Goal: Communication & Community: Answer question/provide support

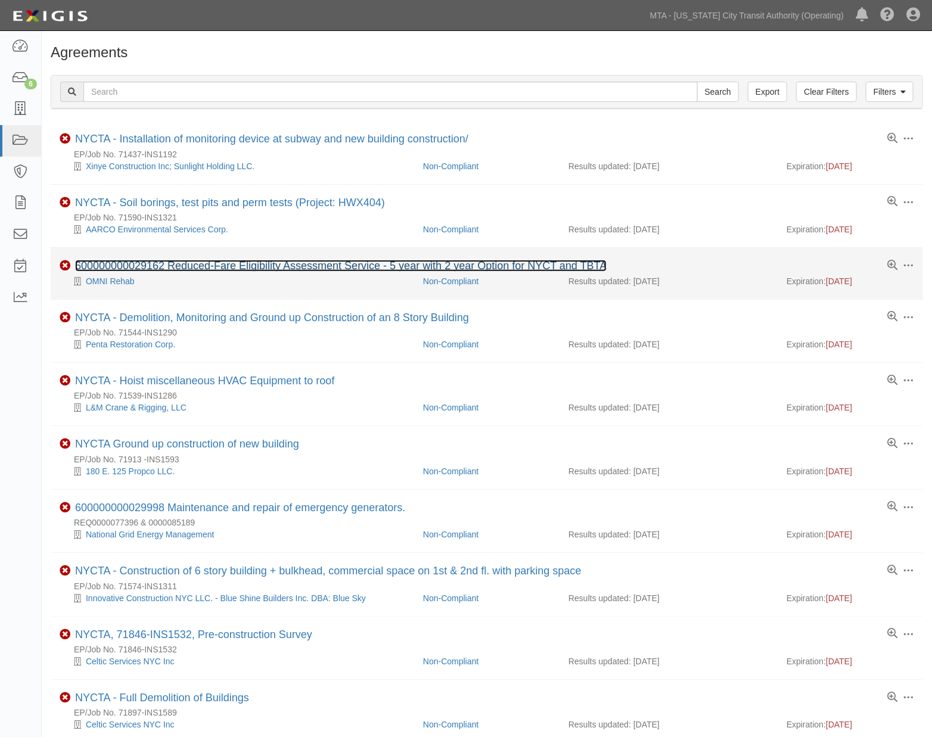
click at [319, 265] on link "600000000029162 Reduced-Fare Eligibility Assessment Service - 5 year with 2 yea…" at bounding box center [340, 266] width 531 height 12
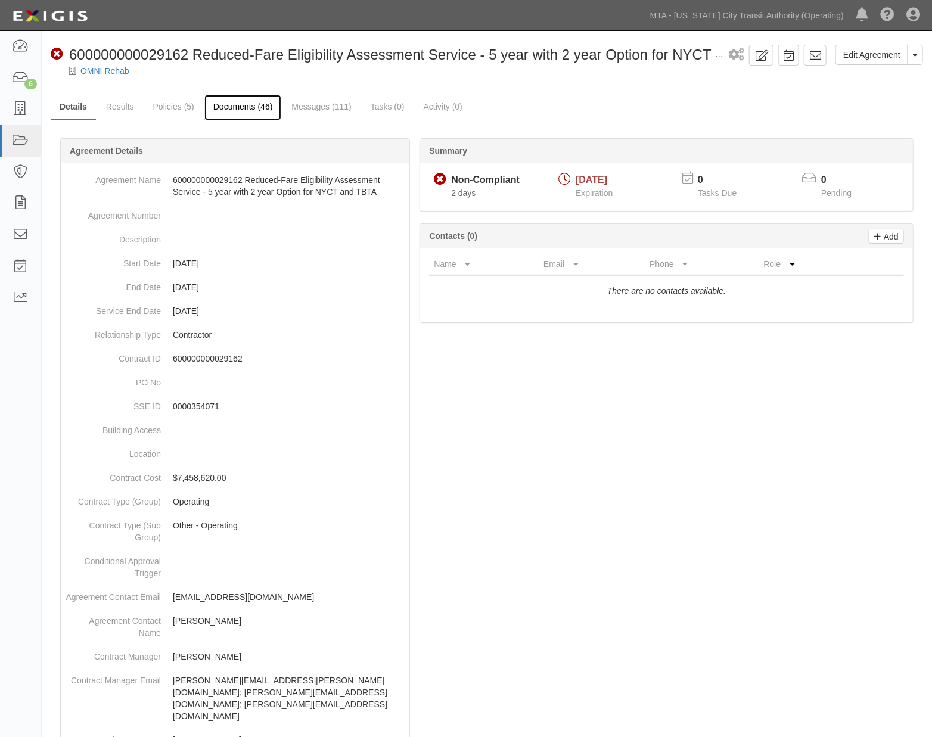
click at [254, 103] on link "Documents (46)" at bounding box center [242, 108] width 77 height 26
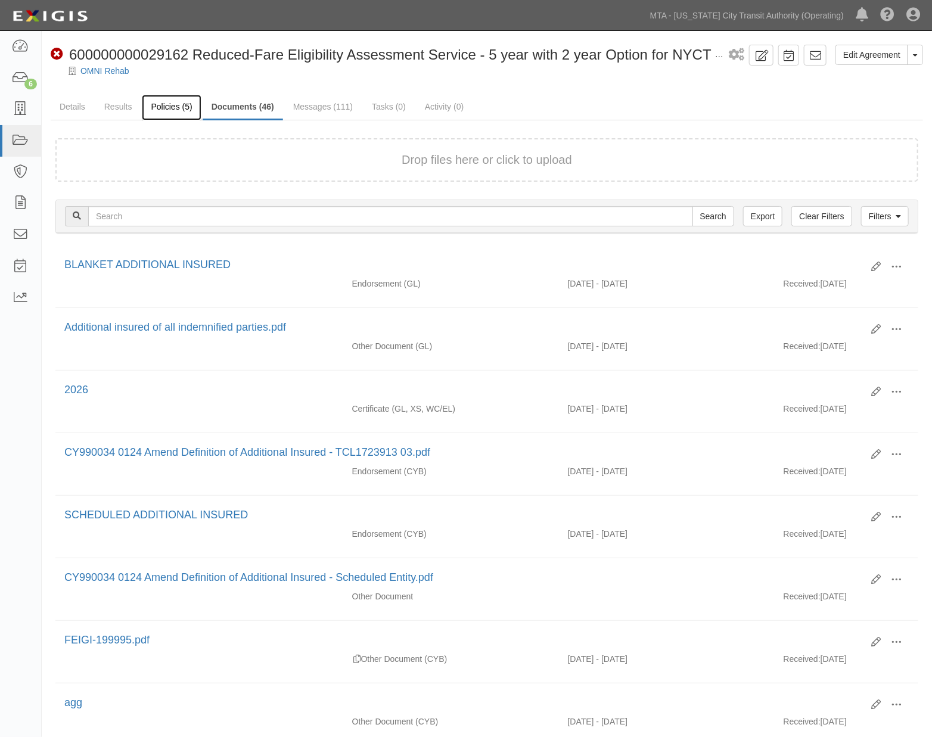
click at [176, 108] on link "Policies (5)" at bounding box center [171, 108] width 59 height 26
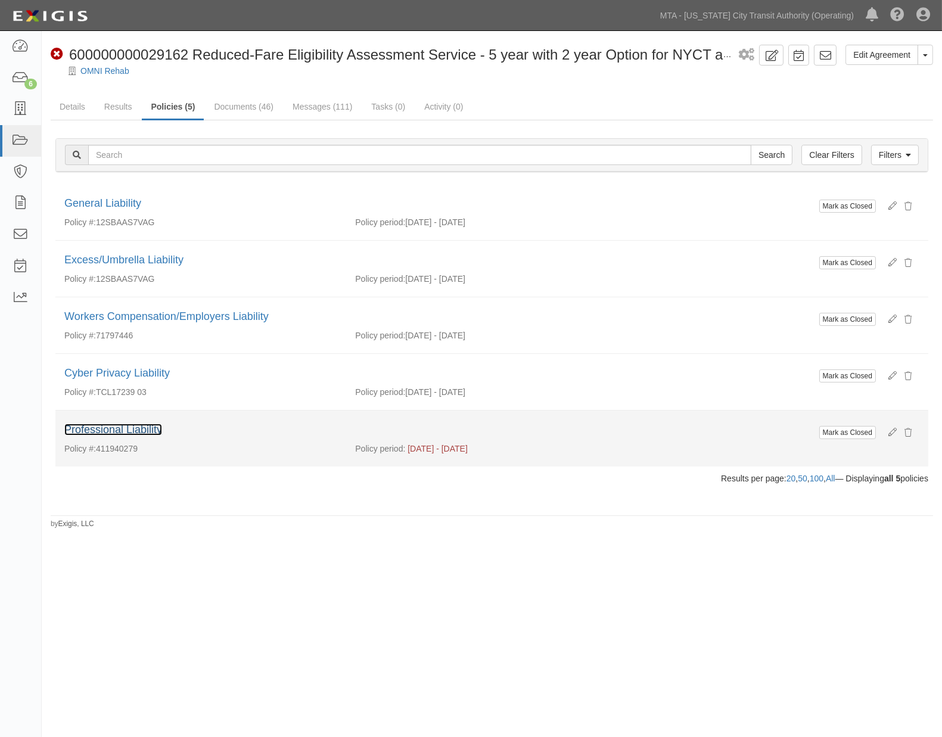
click at [143, 428] on link "Professional Liability" at bounding box center [113, 429] width 98 height 12
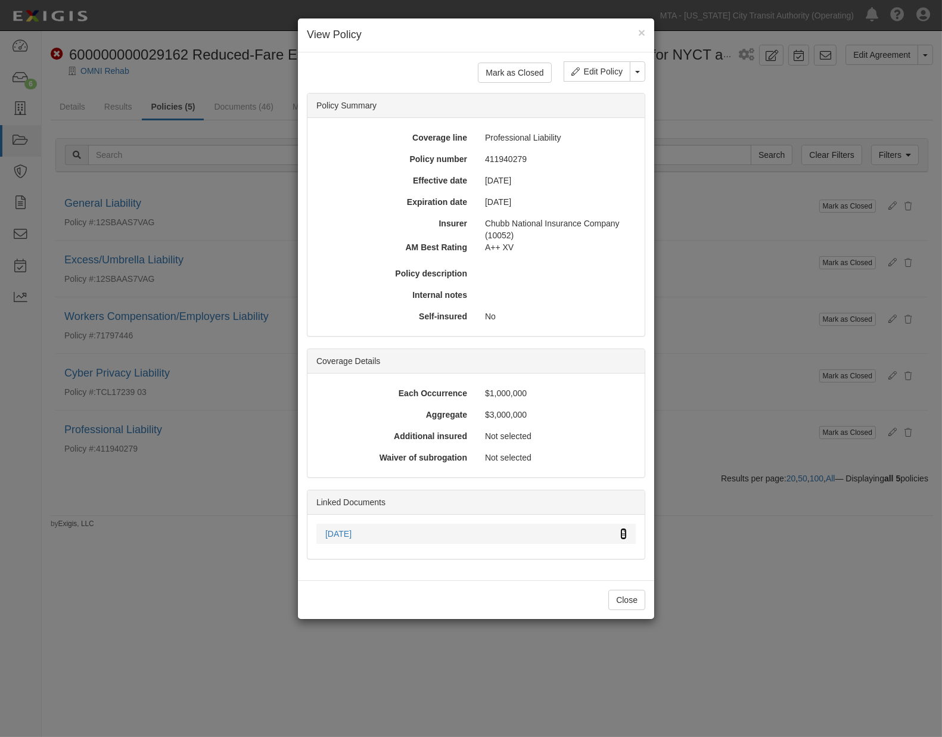
click at [626, 533] on icon at bounding box center [623, 534] width 7 height 8
click at [783, 583] on div "× View Policy Mark as Closed Edit Policy Toggle Dropdown Delete Policy Policy S…" at bounding box center [471, 368] width 942 height 737
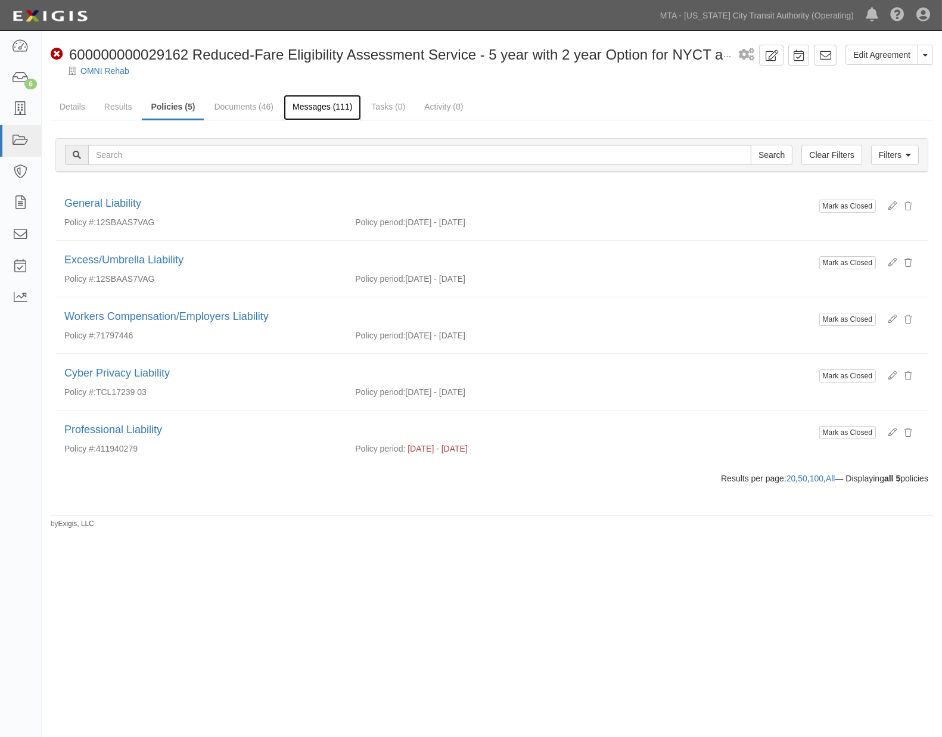
click at [318, 103] on link "Messages (111)" at bounding box center [322, 108] width 77 height 26
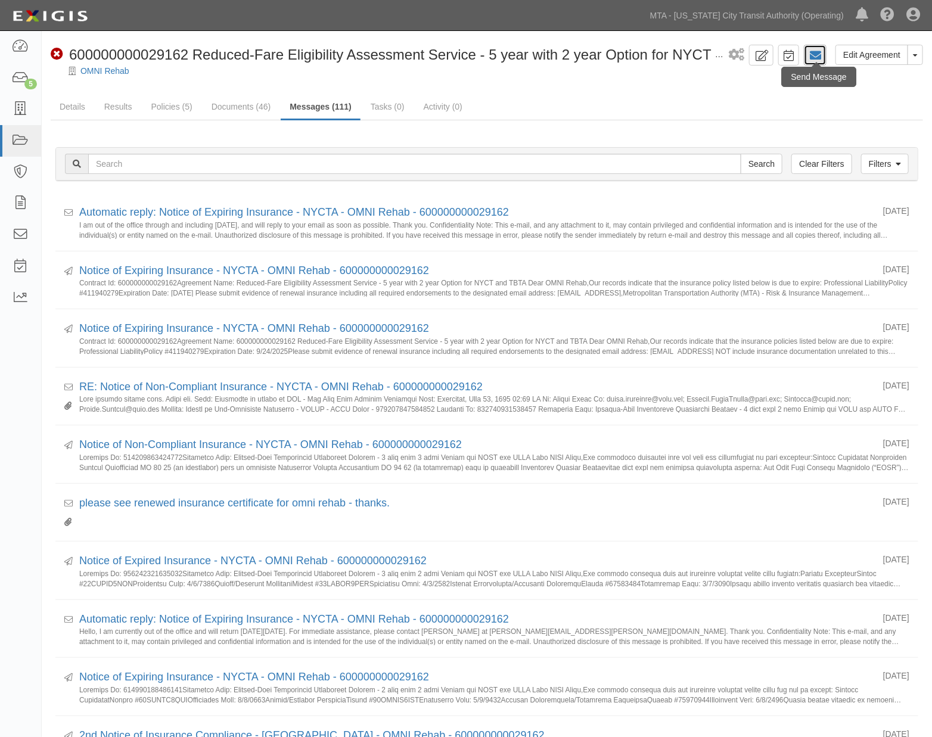
click at [814, 56] on icon at bounding box center [815, 55] width 12 height 12
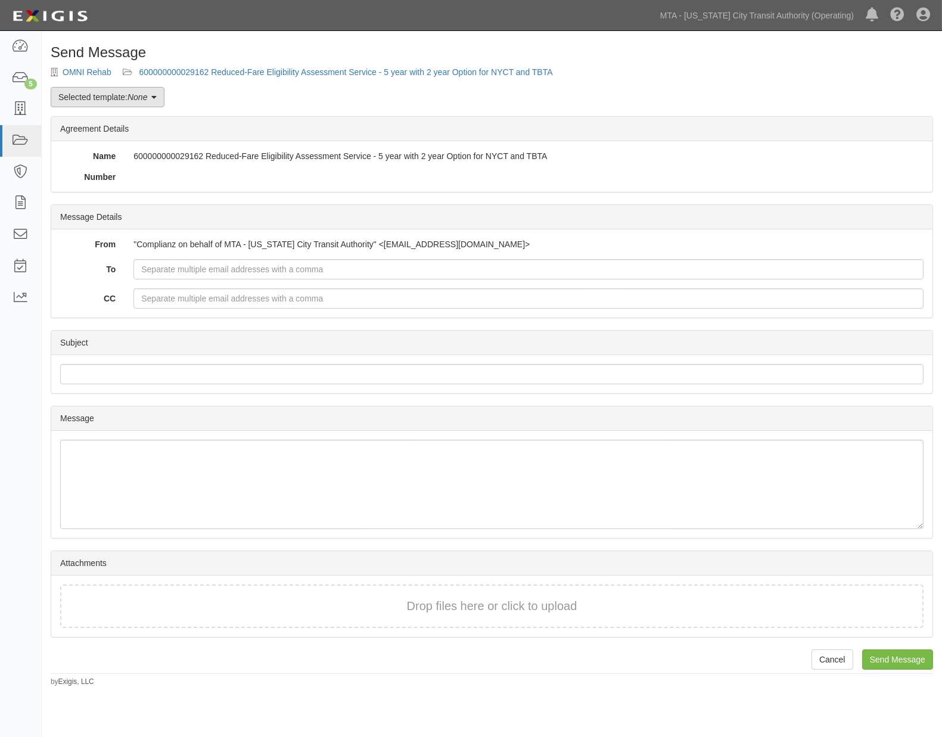
click at [162, 97] on link "Selected template: None" at bounding box center [108, 97] width 114 height 20
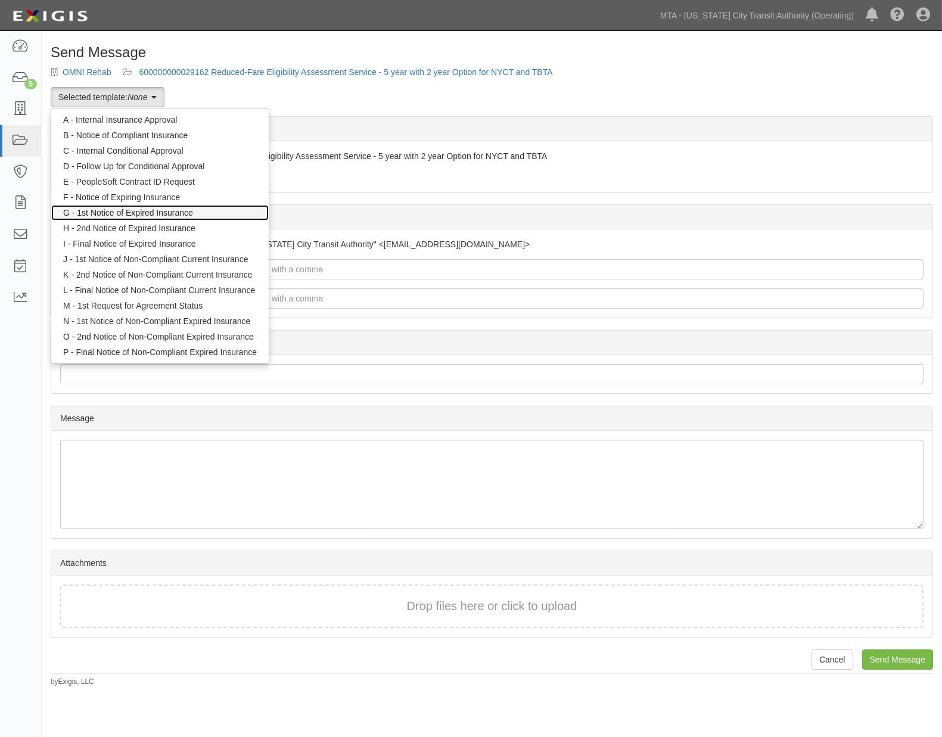
click at [157, 211] on link "G - 1st Notice of Expired Insurance" at bounding box center [159, 212] width 217 height 15
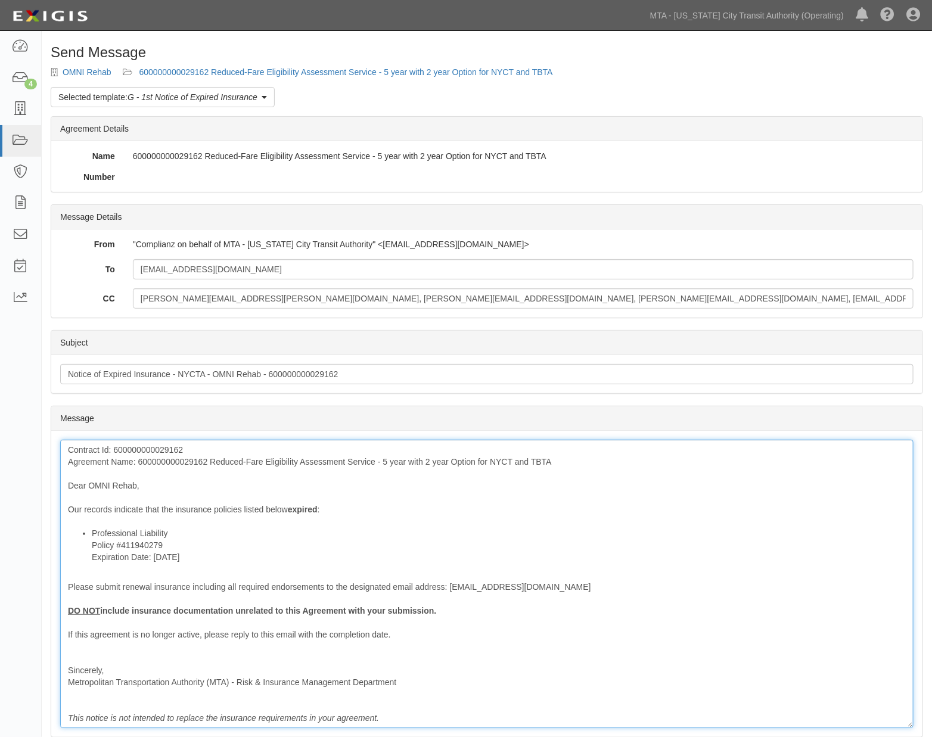
click at [188, 461] on div "Contract Id: 600000000029162 Agreement Name: 600000000029162 Reduced-Fare Eligi…" at bounding box center [486, 584] width 853 height 288
click at [241, 512] on div "Contract Id: 600000000029162 Agreement Name: Reduced-Fare Eligibility Assessmen…" at bounding box center [486, 584] width 853 height 288
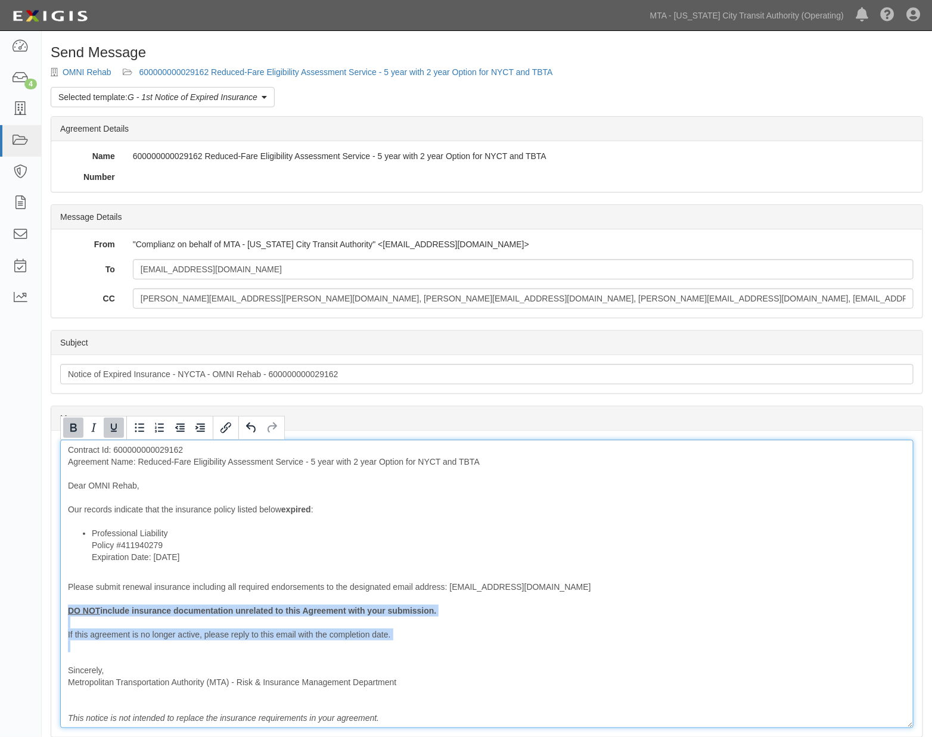
drag, startPoint x: 135, startPoint y: 663, endPoint x: 57, endPoint y: 609, distance: 95.2
click at [57, 609] on div "Message Contract Id: 600000000029162 Agreement Name: Reduced-Fare Eligibility A…" at bounding box center [486, 584] width 871 height 306
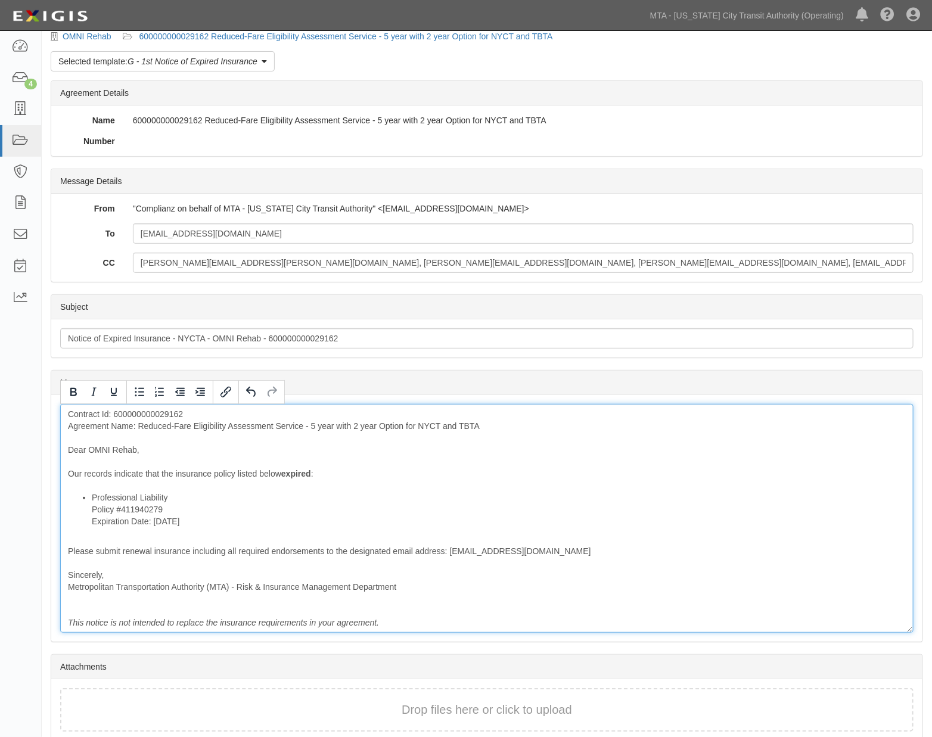
scroll to position [88, 0]
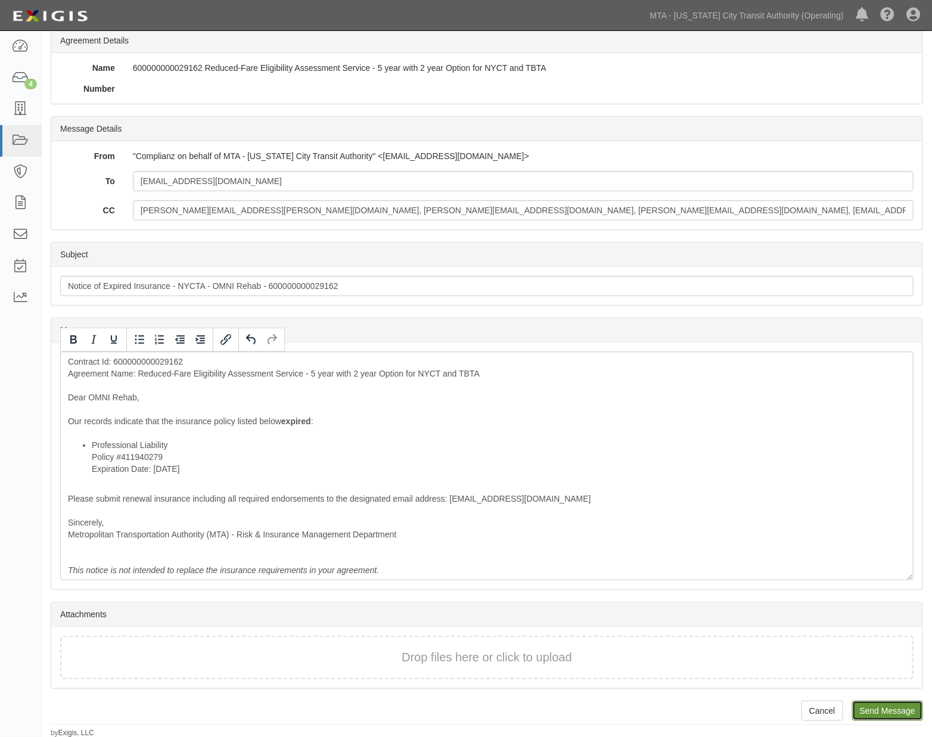
click at [876, 715] on input "Send Message" at bounding box center [887, 710] width 71 height 20
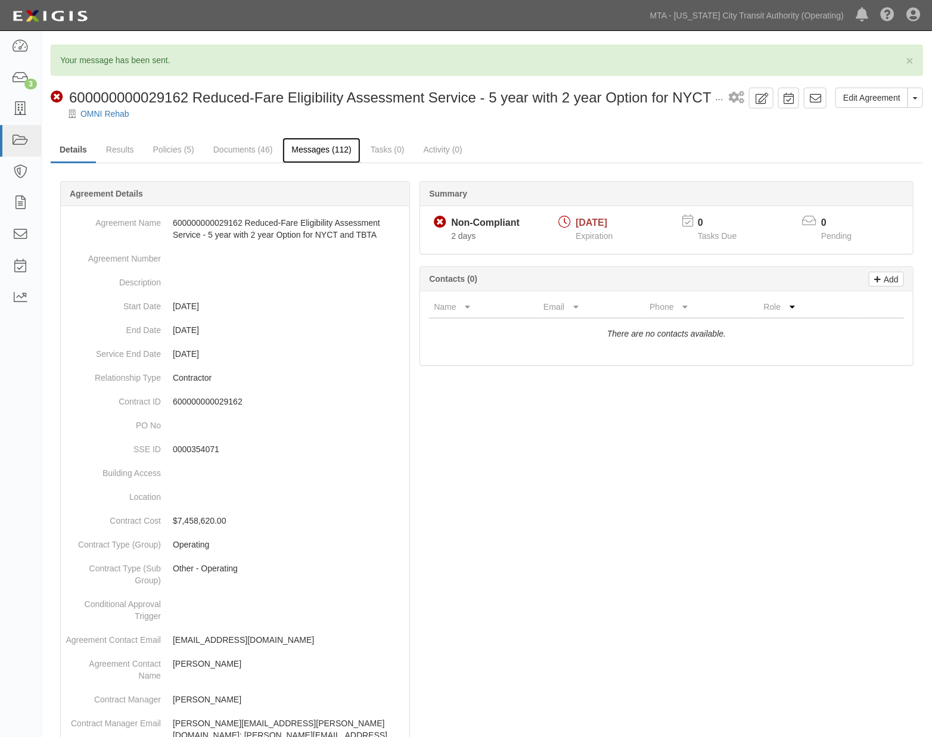
click at [317, 149] on link "Messages (112)" at bounding box center [320, 151] width 77 height 26
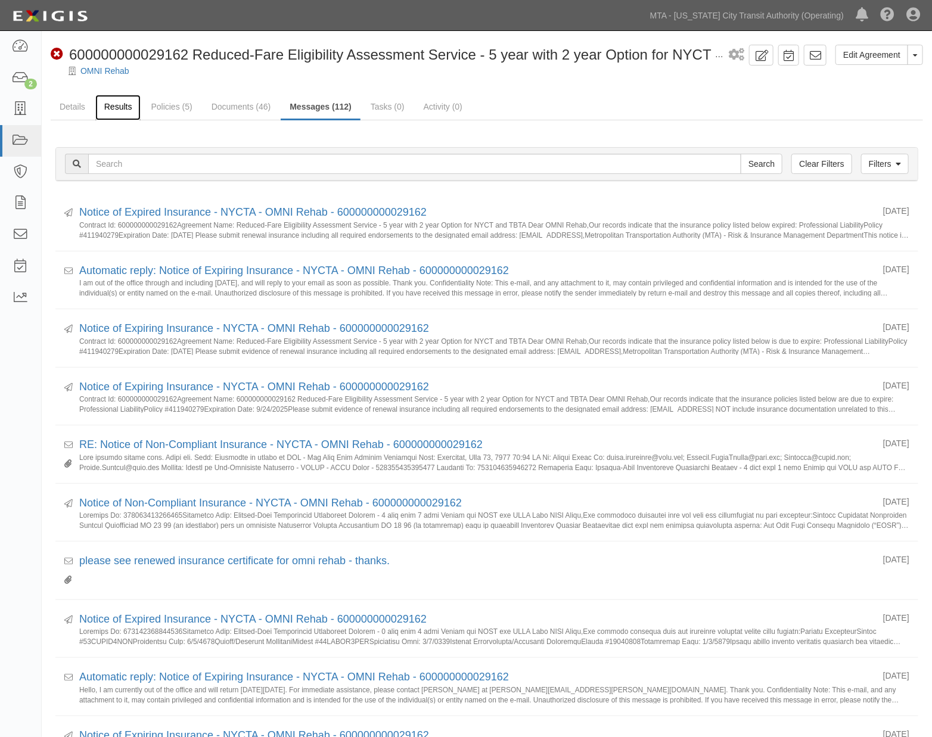
click at [108, 101] on link "Results" at bounding box center [118, 108] width 46 height 26
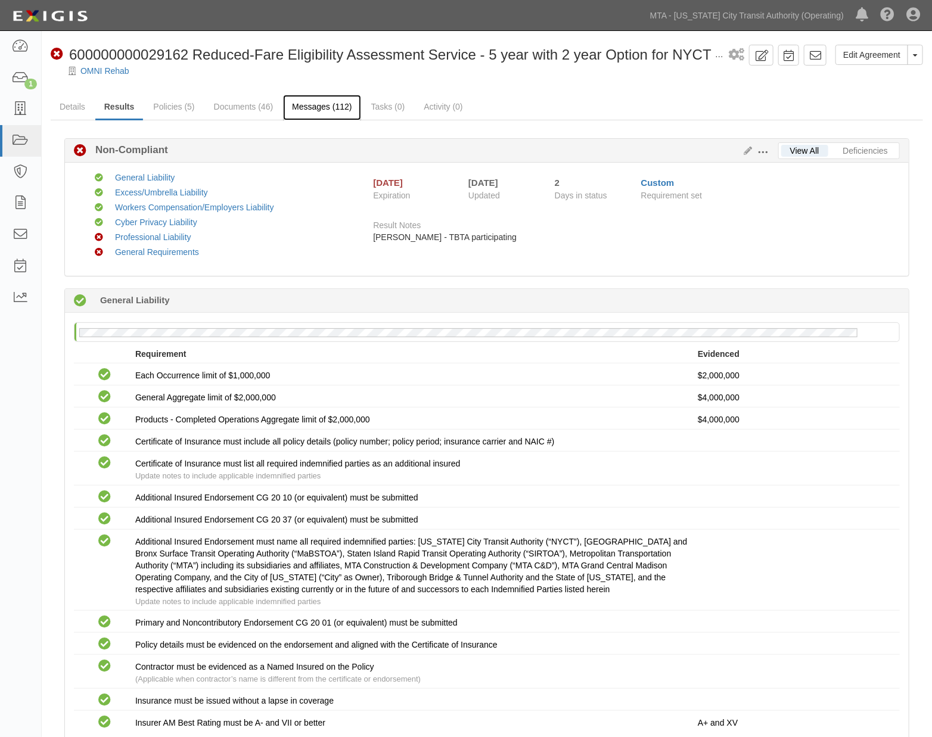
click at [312, 104] on link "Messages (112)" at bounding box center [321, 108] width 77 height 26
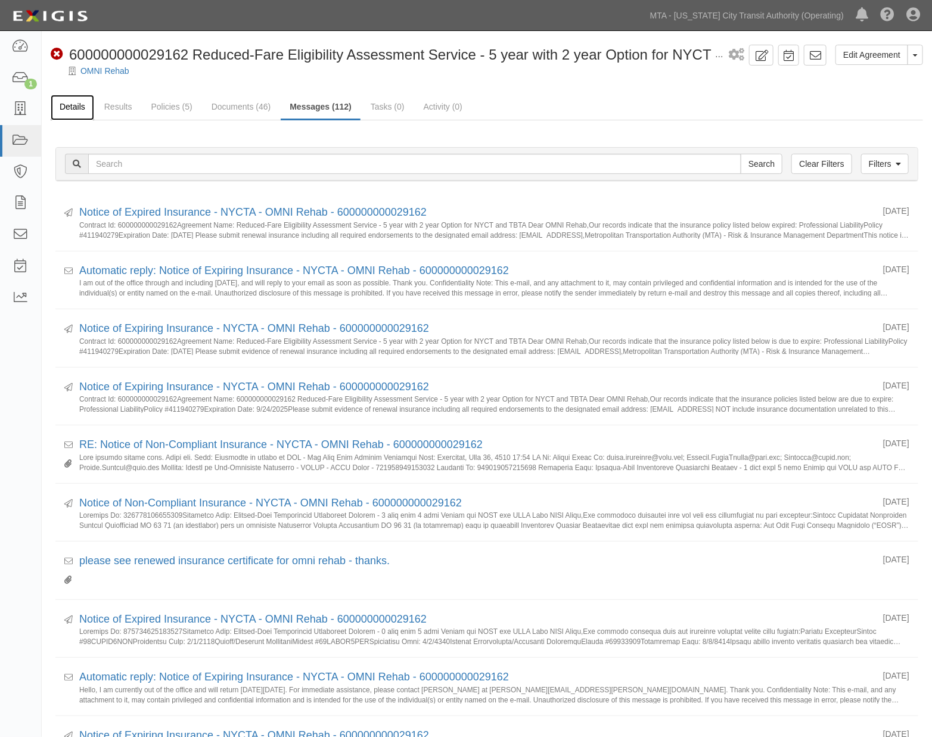
click at [63, 98] on link "Details" at bounding box center [72, 108] width 43 height 26
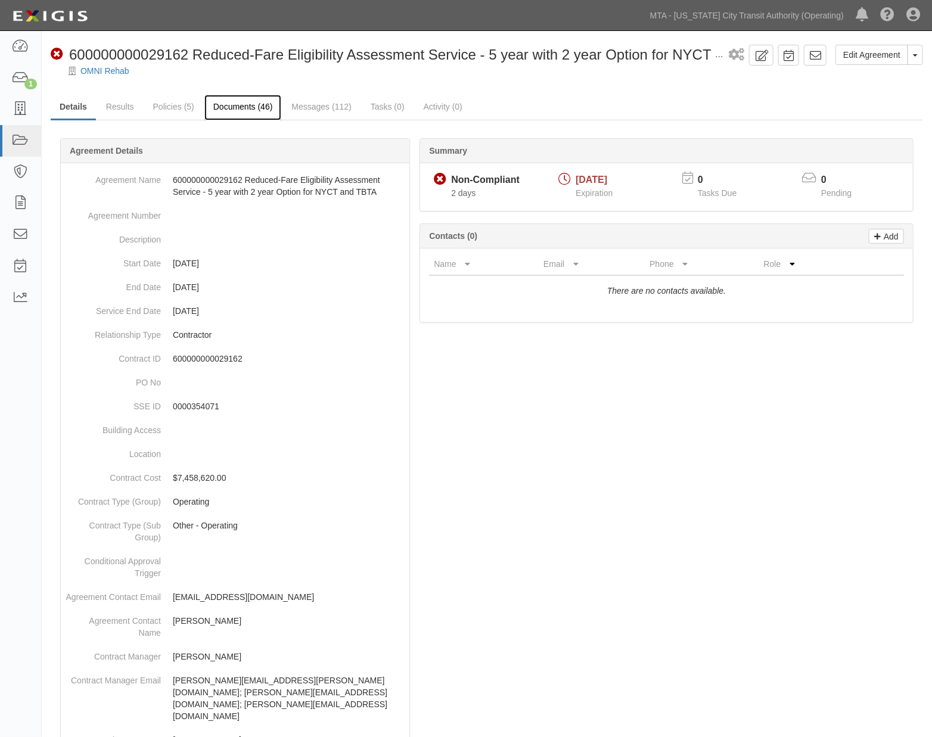
click at [255, 109] on link "Documents (46)" at bounding box center [242, 108] width 77 height 26
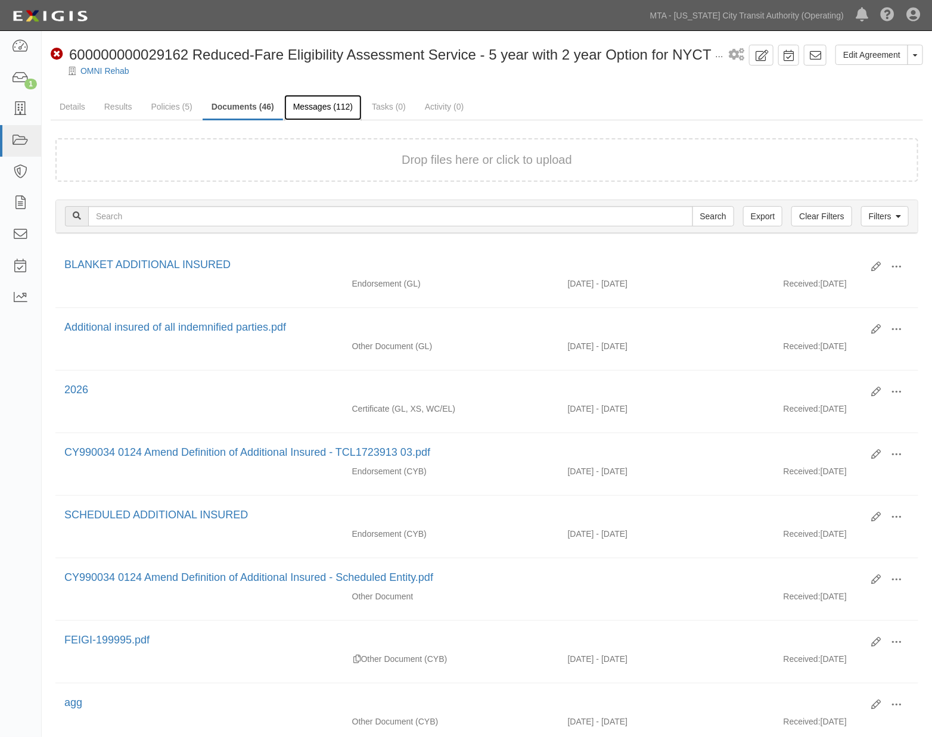
click at [331, 107] on link "Messages (112)" at bounding box center [322, 108] width 77 height 26
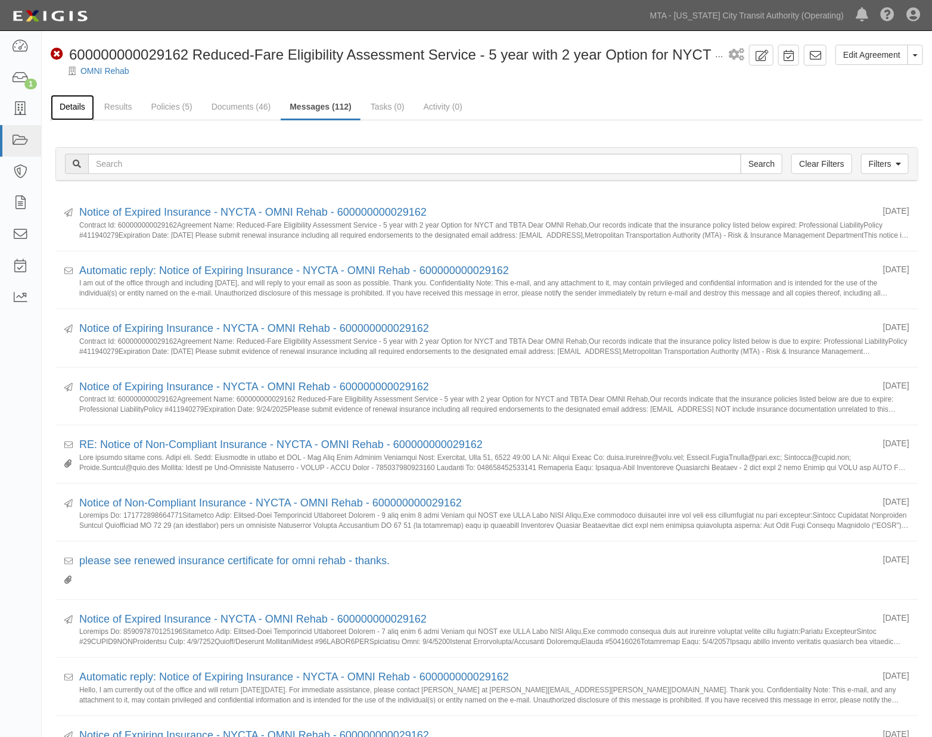
click at [73, 104] on link "Details" at bounding box center [72, 108] width 43 height 26
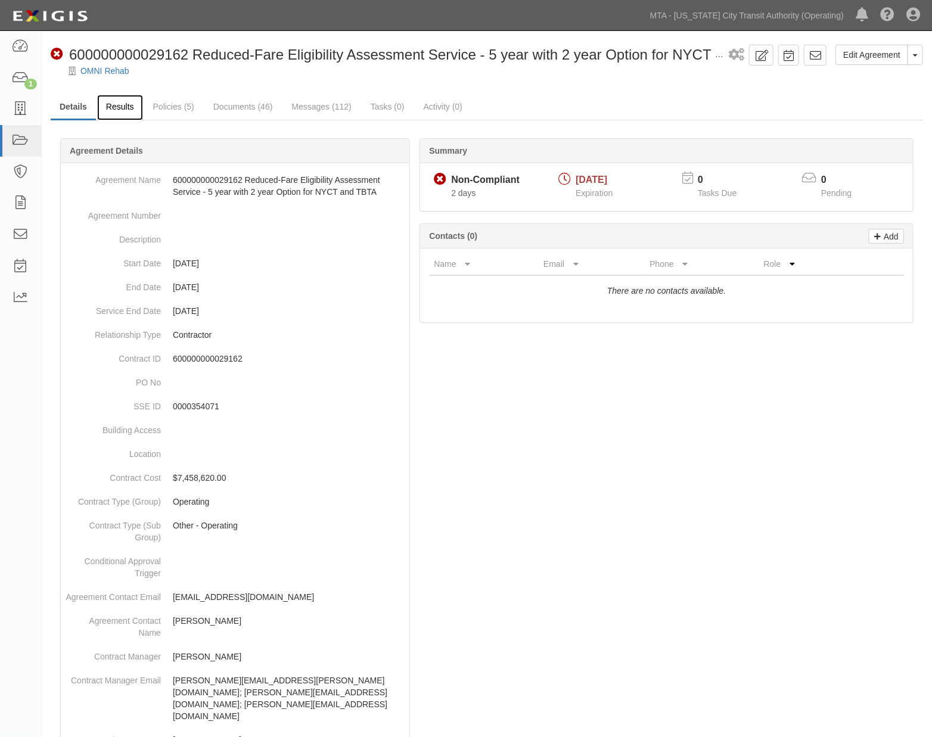
click at [116, 108] on link "Results" at bounding box center [120, 108] width 46 height 26
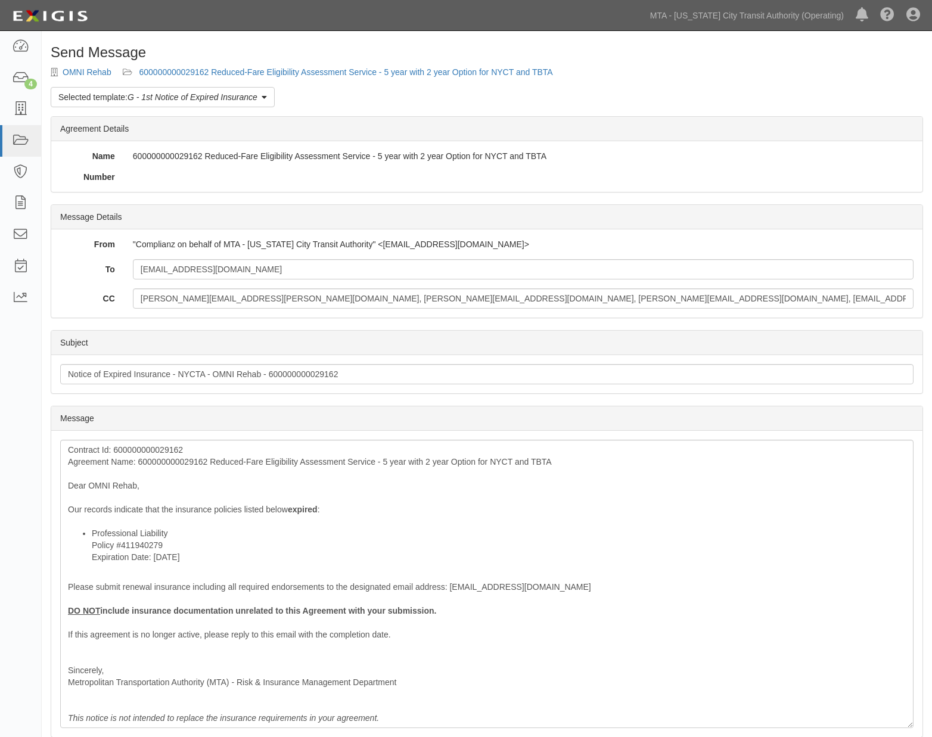
scroll to position [88, 0]
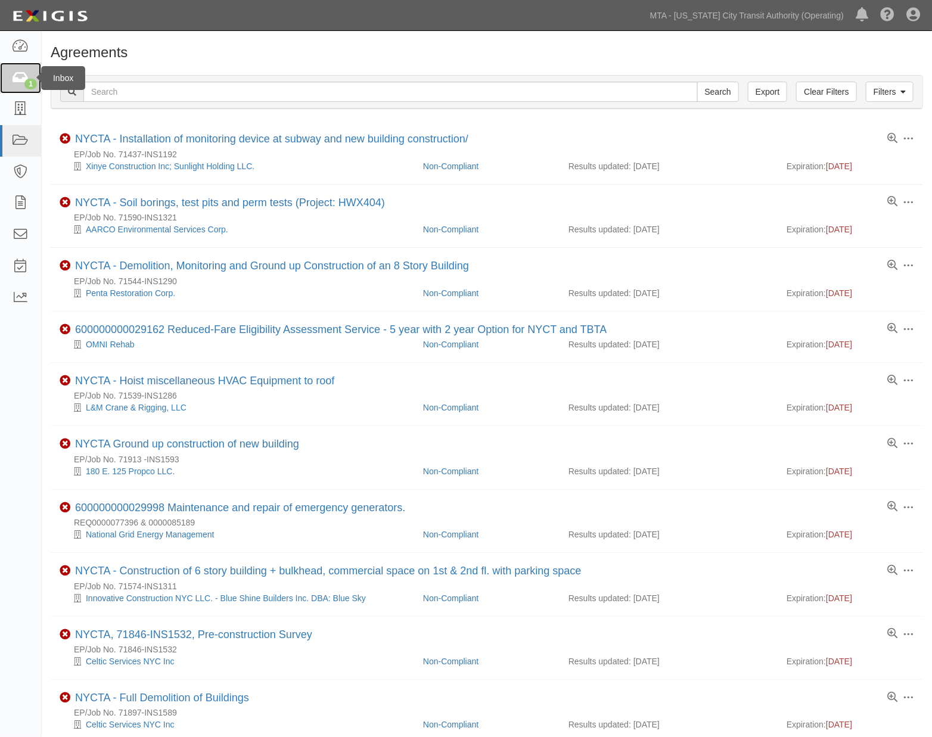
click at [17, 73] on icon at bounding box center [20, 78] width 17 height 14
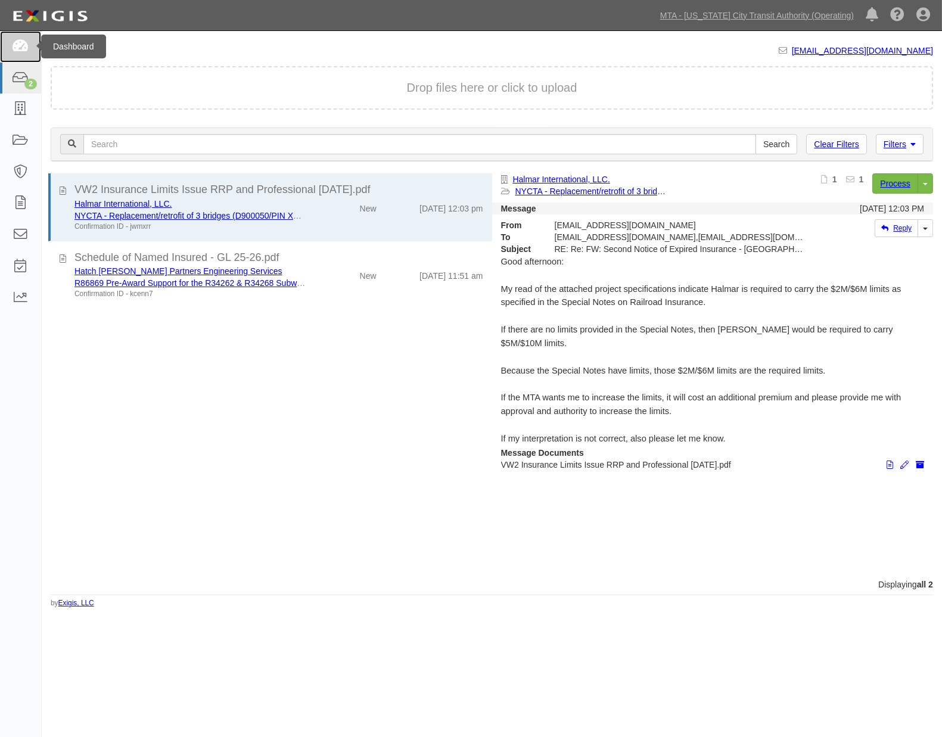
click at [17, 48] on icon at bounding box center [20, 47] width 17 height 14
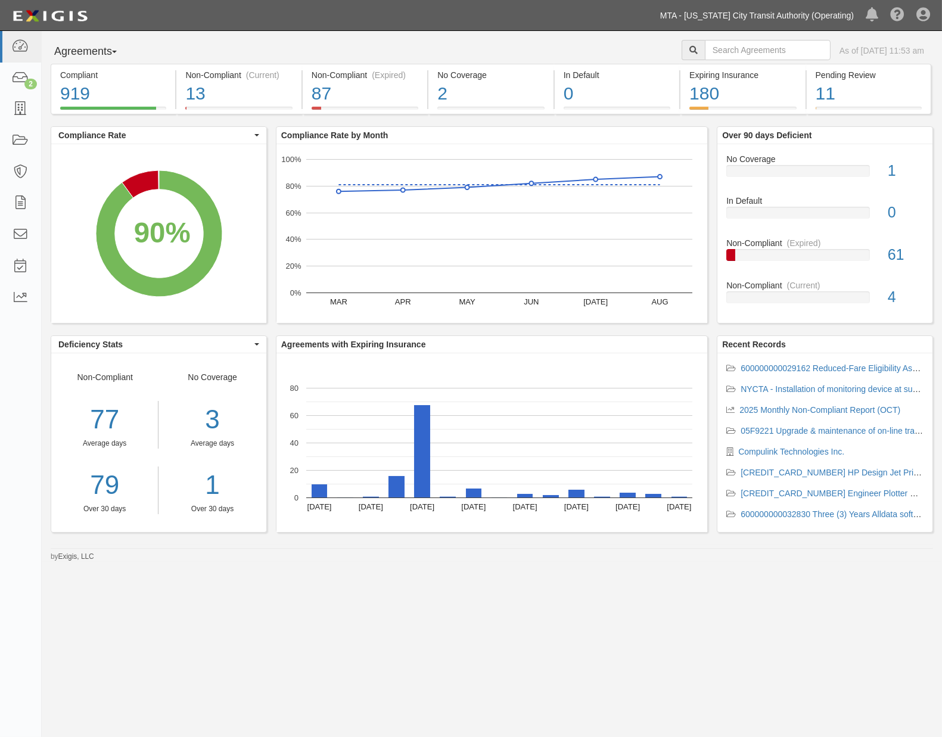
click at [781, 18] on link "MTA - [US_STATE] City Transit Authority (Operating)" at bounding box center [756, 16] width 205 height 24
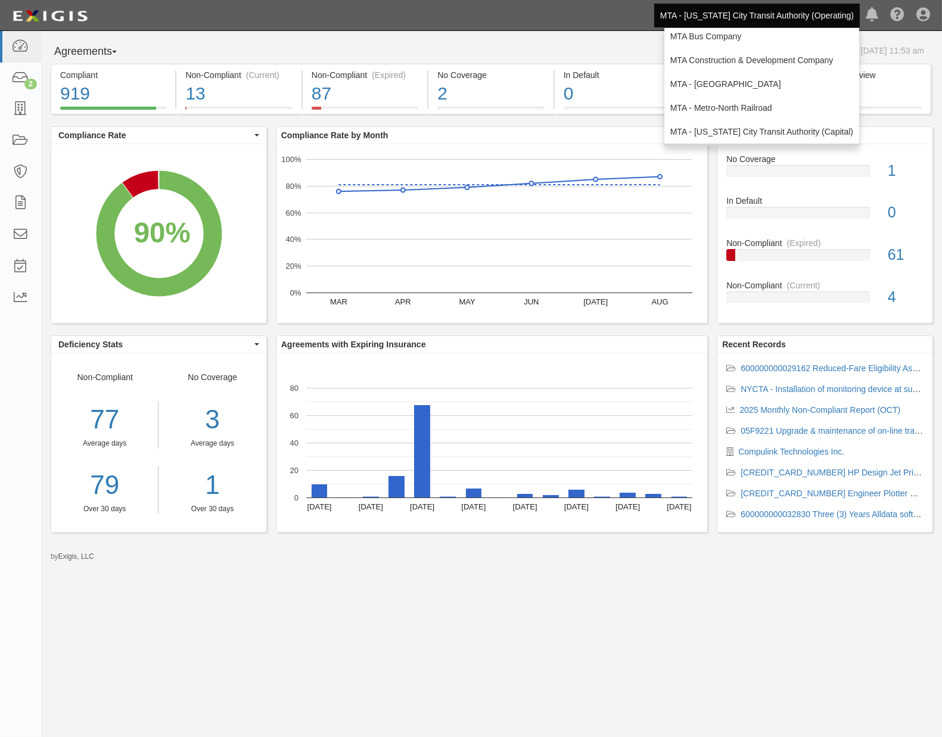
scroll to position [79, 0]
click at [752, 127] on link "MTA - Triborough Bridge & Tunnel Authority" at bounding box center [761, 131] width 195 height 24
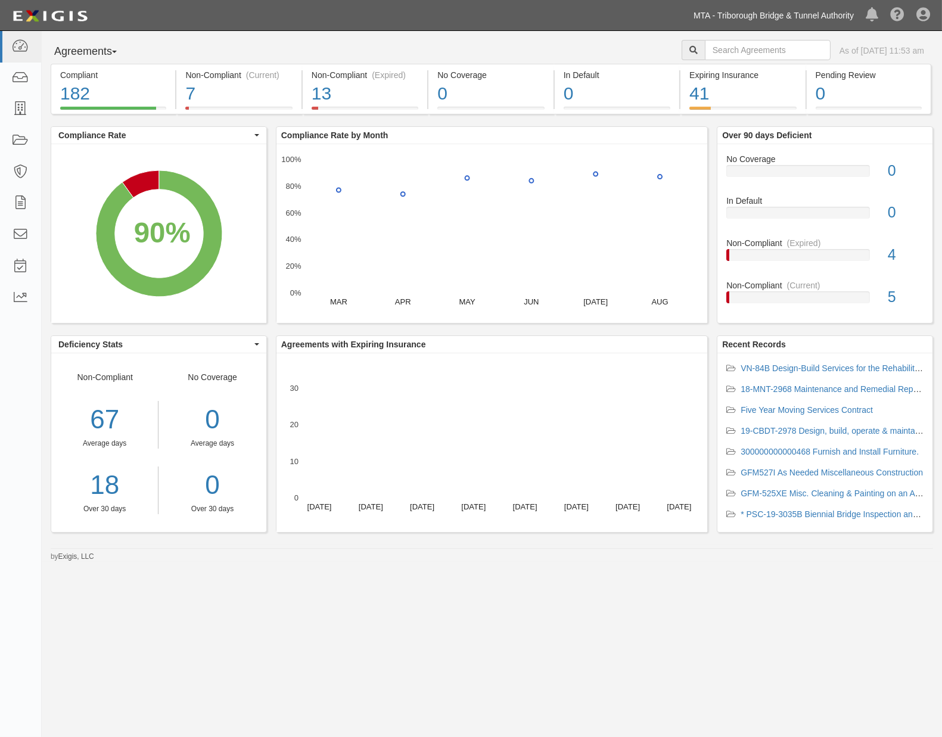
click at [748, 21] on link "MTA - Triborough Bridge & Tunnel Authority" at bounding box center [773, 16] width 172 height 24
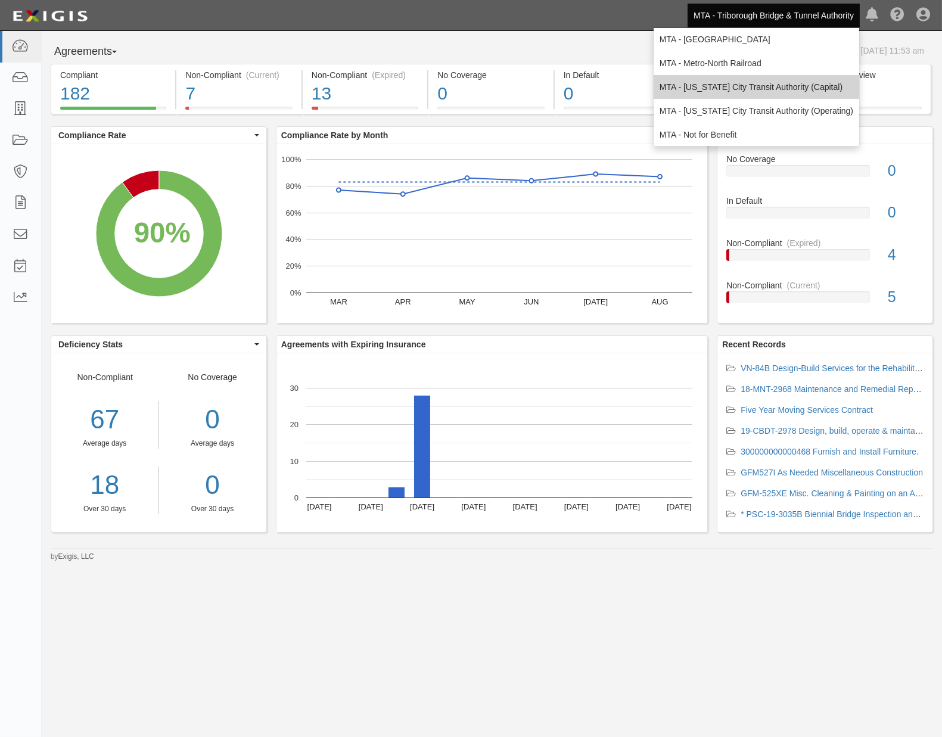
scroll to position [79, 0]
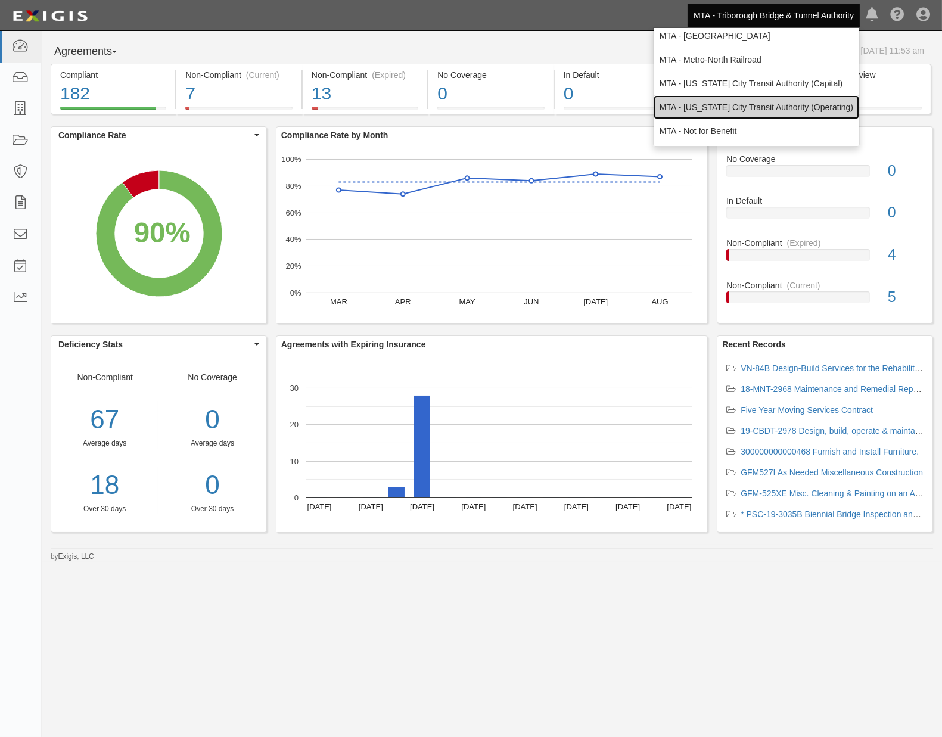
click at [727, 101] on link "MTA - [US_STATE] City Transit Authority (Operating)" at bounding box center [755, 107] width 205 height 24
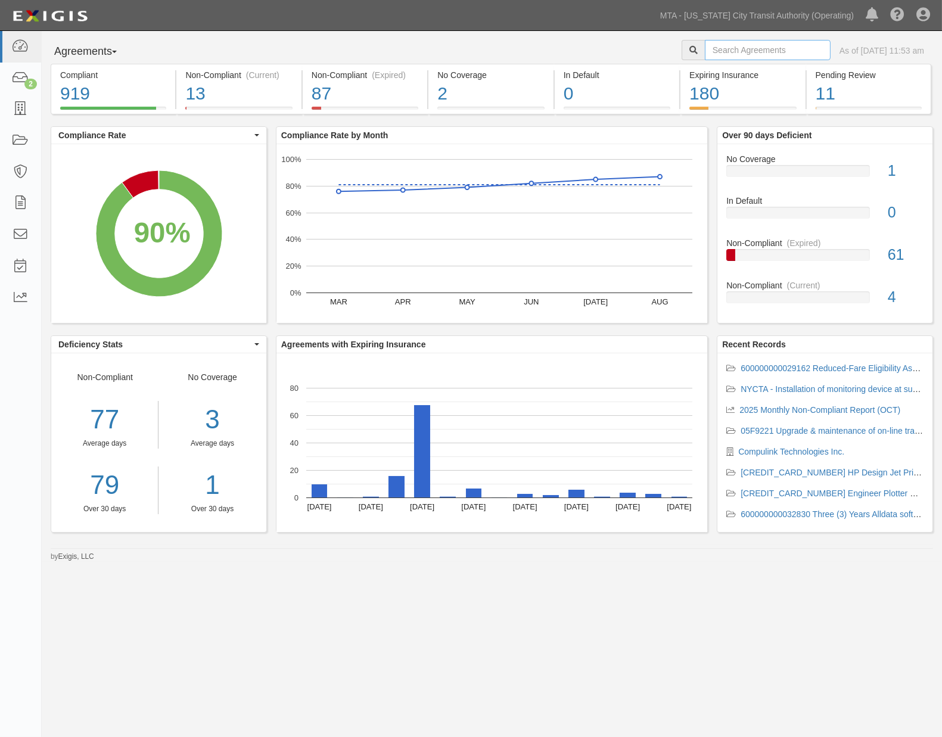
click at [705, 48] on input "text" at bounding box center [768, 50] width 126 height 20
type input "telev"
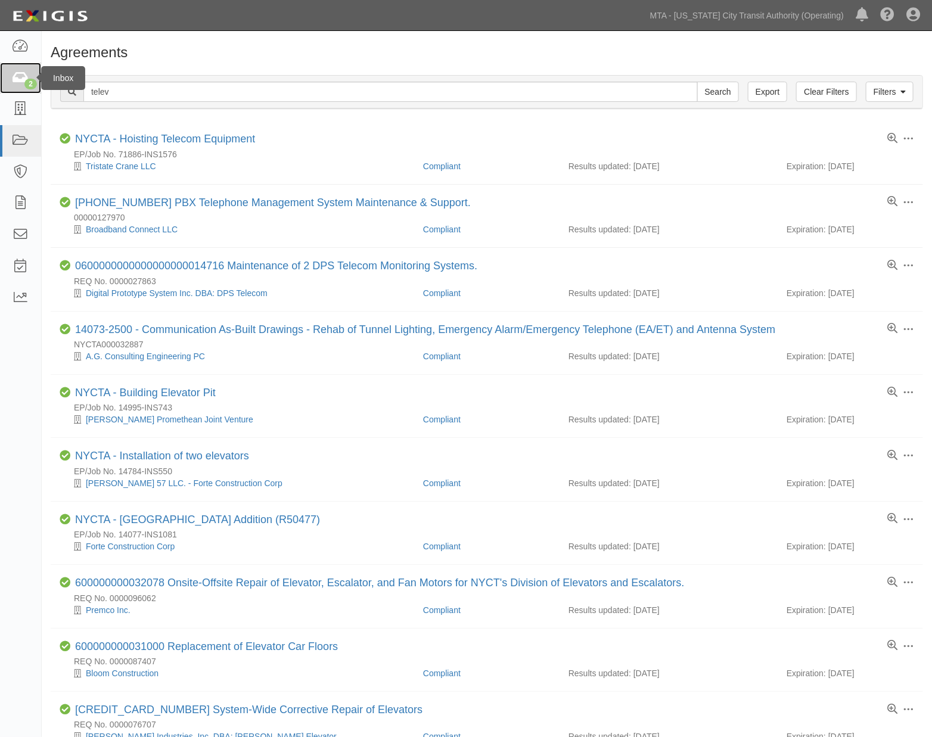
click at [16, 82] on icon at bounding box center [20, 78] width 17 height 14
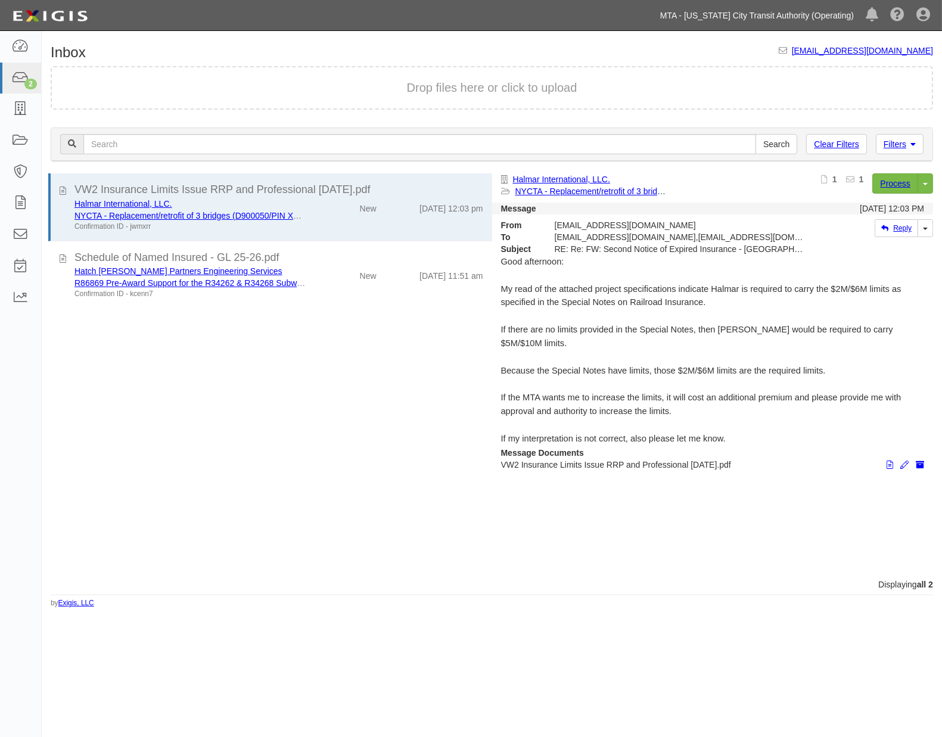
click at [781, 20] on link "MTA - [US_STATE] City Transit Authority (Operating)" at bounding box center [756, 16] width 205 height 24
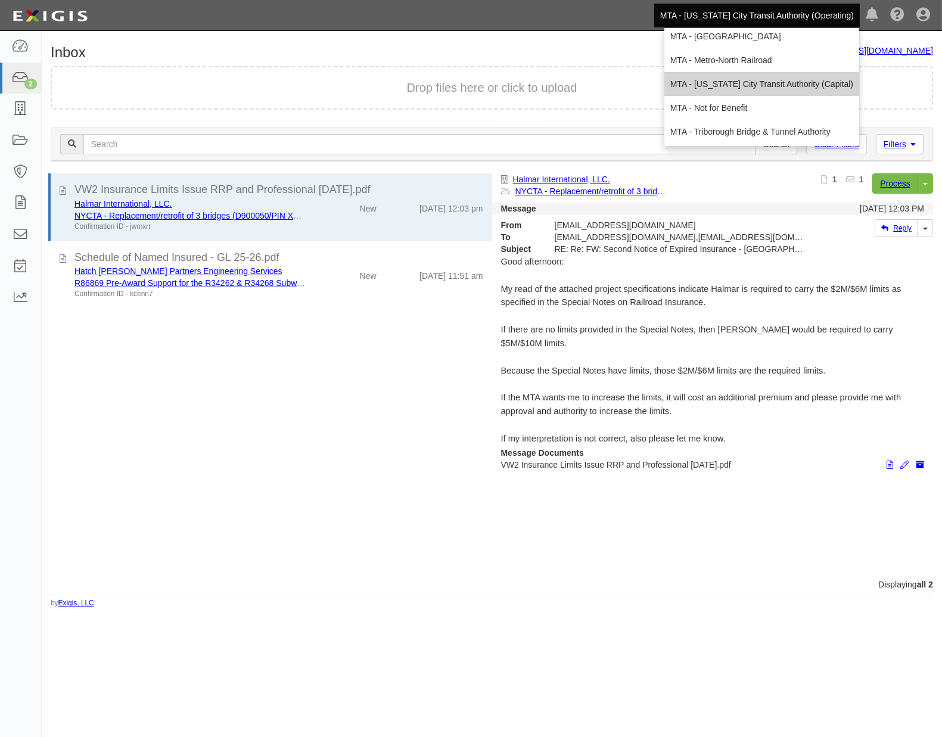
scroll to position [79, 0]
drag, startPoint x: 394, startPoint y: 481, endPoint x: 724, endPoint y: 233, distance: 412.5
click at [397, 480] on div "VW2 Insurance Limits Issue RRP and Professional [DATE].pdf Halmar International…" at bounding box center [267, 375] width 450 height 405
